Goal: Navigation & Orientation: Find specific page/section

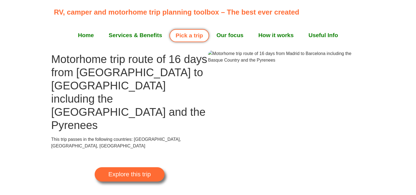
click at [256, 64] on img at bounding box center [286, 56] width 157 height 13
click at [132, 171] on span "Explore this trip" at bounding box center [129, 174] width 42 height 6
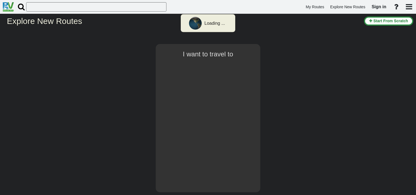
select select "number:1"
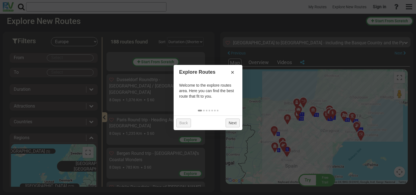
scroll to position [4598, 0]
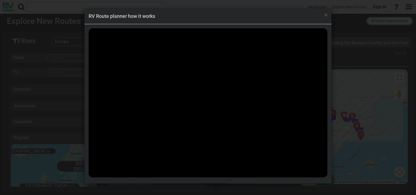
click at [355, 94] on div "× RV Route planner how it works" at bounding box center [208, 97] width 416 height 195
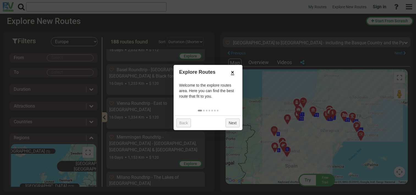
click at [233, 73] on link "×" at bounding box center [232, 72] width 9 height 9
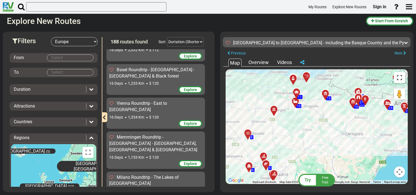
click at [398, 79] on button "Toggle fullscreen view" at bounding box center [399, 77] width 11 height 11
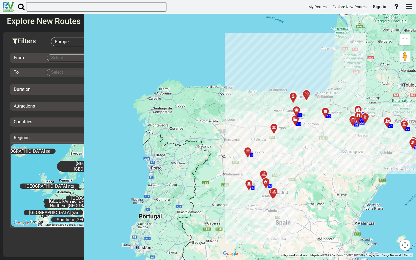
click at [278, 135] on div "To activate drag with keyboard, press Alt + Enter. Once in keyboard drag state,…" at bounding box center [316, 145] width 193 height 226
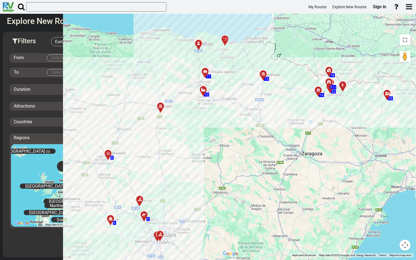
click at [235, 102] on div "To activate drag with keyboard, press Alt + Enter. Once in keyboard drag state,…" at bounding box center [316, 145] width 193 height 226
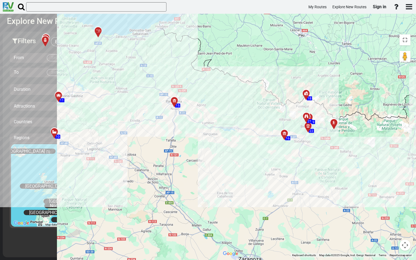
drag, startPoint x: 219, startPoint y: 78, endPoint x: 212, endPoint y: 146, distance: 68.0
click at [220, 146] on div "To activate drag with keyboard, press Alt + Enter. Once in keyboard drag state,…" at bounding box center [316, 145] width 193 height 226
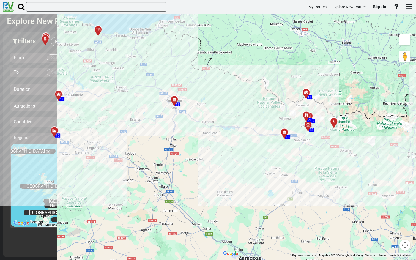
click at [305, 123] on div at bounding box center [309, 127] width 9 height 9
click at [410, 34] on button "Toggle fullscreen view" at bounding box center [404, 39] width 11 height 11
